Goal: Use online tool/utility: Utilize a website feature to perform a specific function

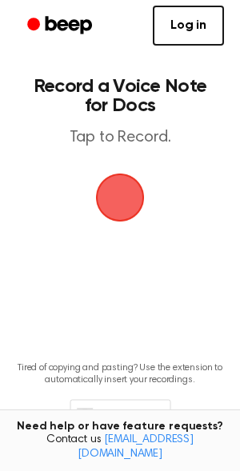
click at [114, 204] on span "button" at bounding box center [120, 197] width 45 height 45
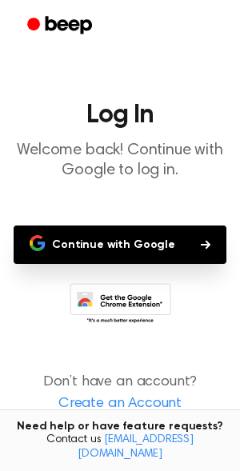
click at [103, 241] on button "Continue with Google" at bounding box center [120, 244] width 213 height 38
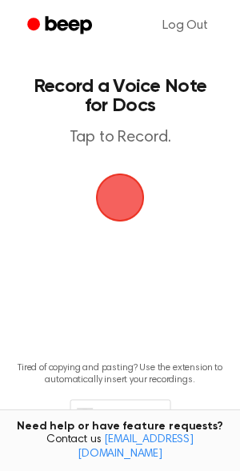
click at [118, 197] on span "button" at bounding box center [120, 197] width 45 height 45
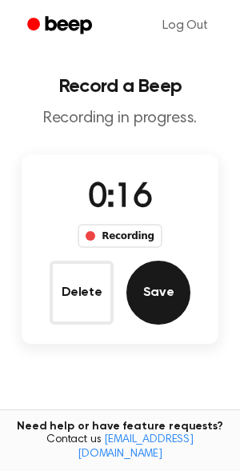
click at [167, 296] on button "Save" at bounding box center [158, 293] width 64 height 64
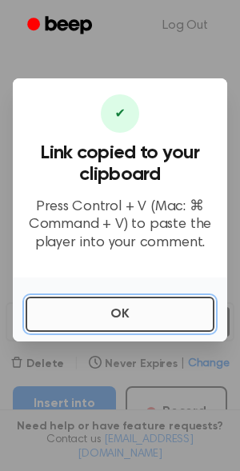
click at [126, 321] on button "OK" at bounding box center [120, 314] width 189 height 35
